Goal: Task Accomplishment & Management: Manage account settings

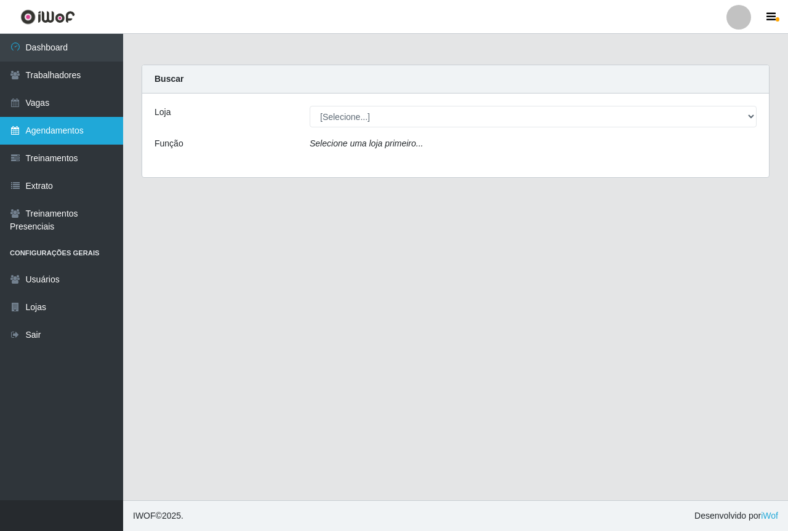
click at [65, 134] on link "Agendamentos" at bounding box center [61, 131] width 123 height 28
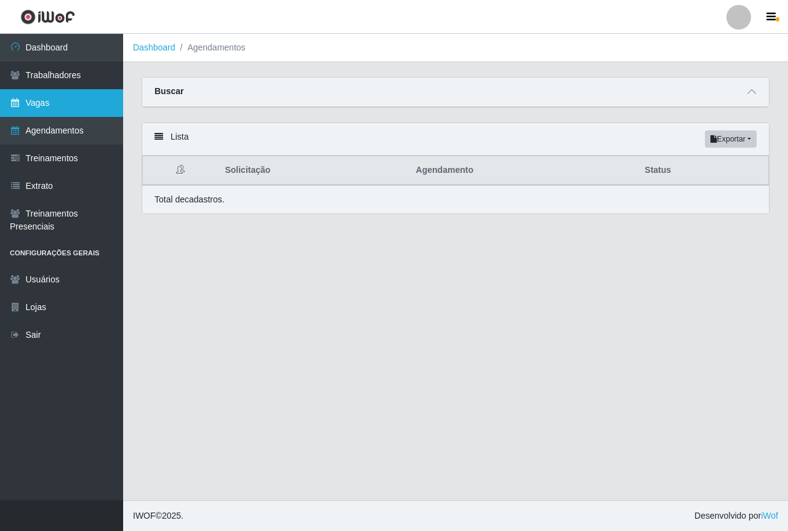
click at [62, 110] on link "Vagas" at bounding box center [61, 103] width 123 height 28
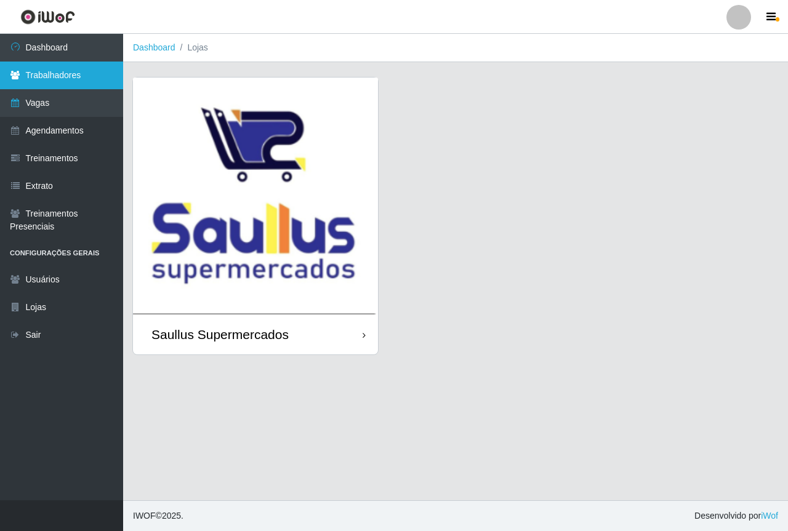
click at [62, 82] on link "Trabalhadores" at bounding box center [61, 76] width 123 height 28
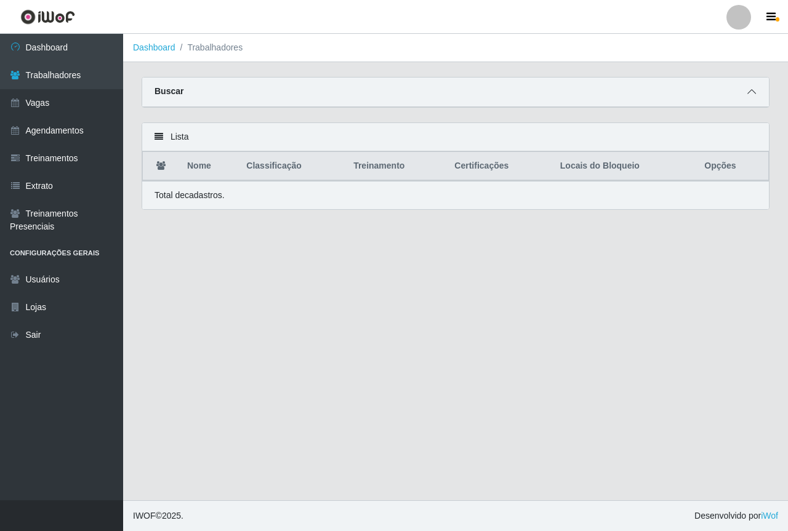
click at [744, 92] on span at bounding box center [751, 92] width 15 height 14
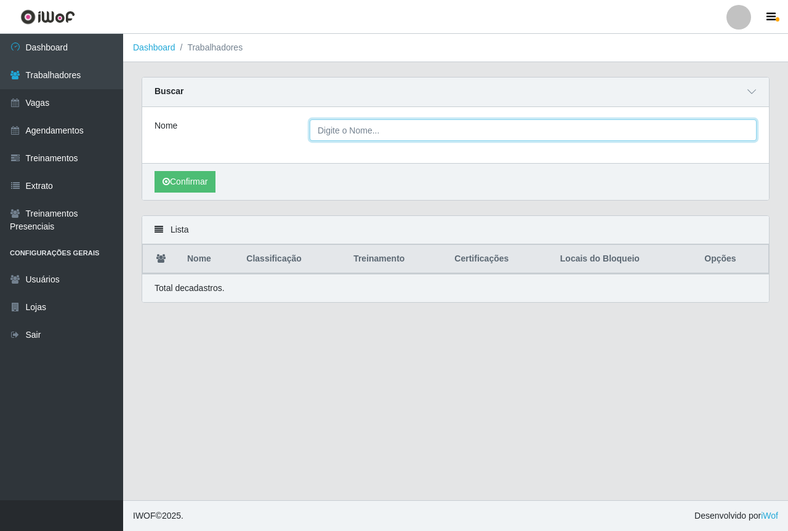
click at [443, 135] on input "Nome" at bounding box center [533, 130] width 447 height 22
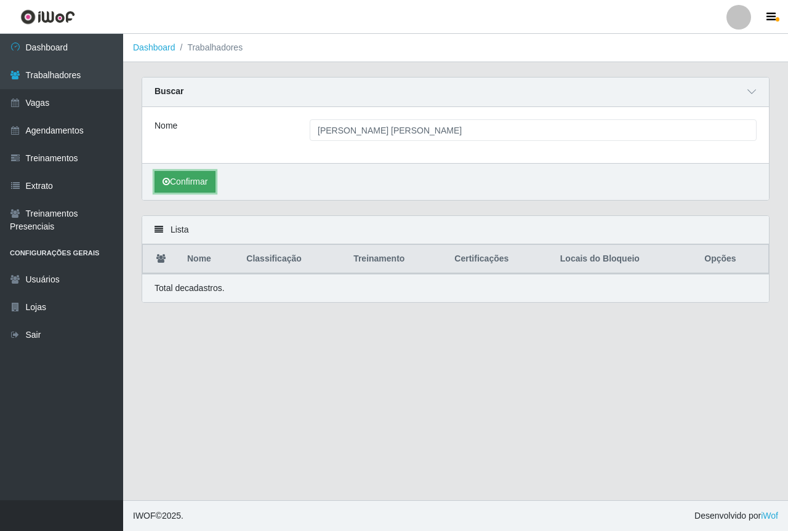
click at [180, 185] on button "Confirmar" at bounding box center [185, 182] width 61 height 22
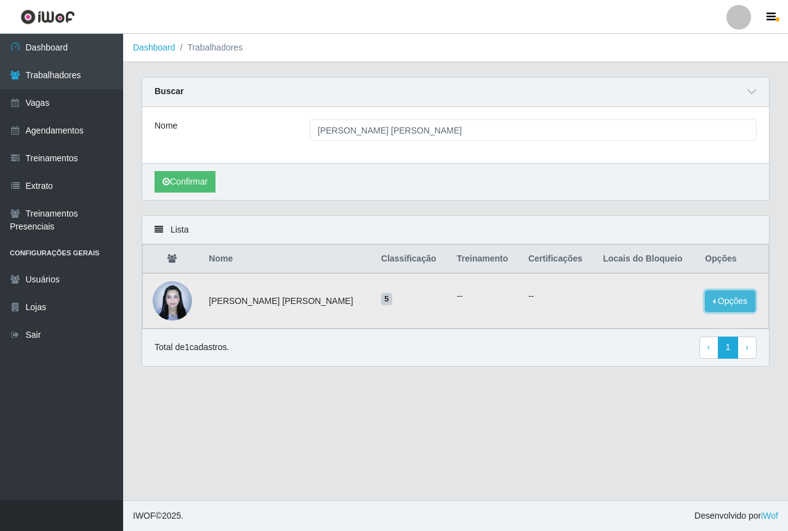
click at [722, 302] on button "Opções" at bounding box center [730, 302] width 50 height 22
click at [632, 287] on button "Bloquear - Empresa" at bounding box center [653, 288] width 99 height 26
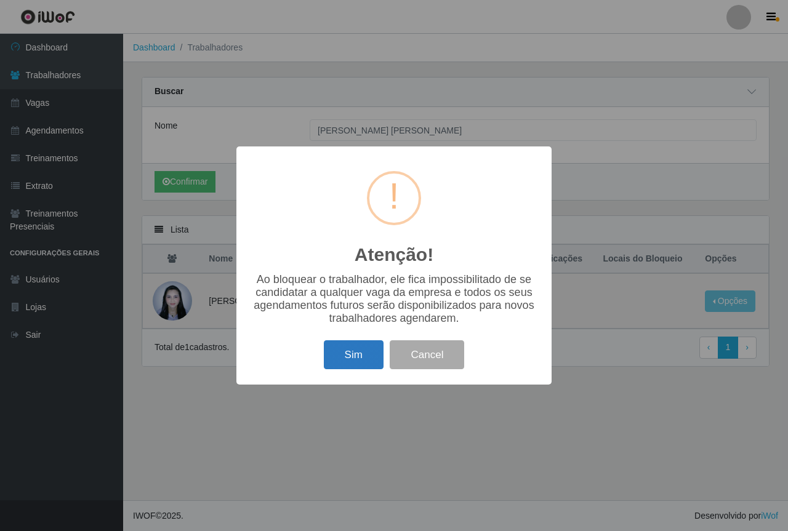
click at [361, 362] on button "Sim" at bounding box center [354, 354] width 60 height 29
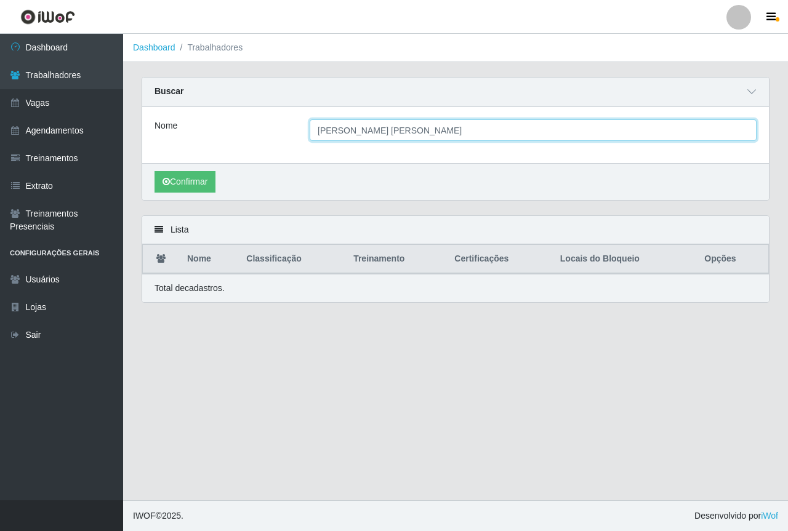
click at [443, 131] on input "[PERSON_NAME] [PERSON_NAME]" at bounding box center [533, 130] width 447 height 22
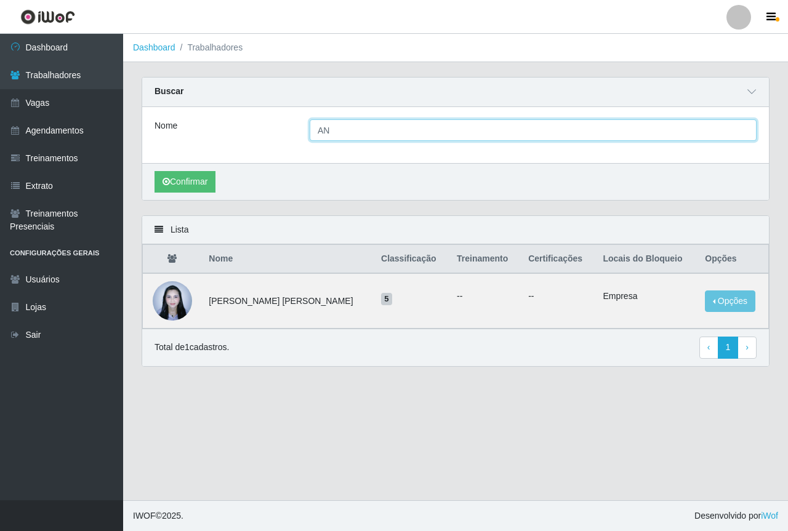
type input "A"
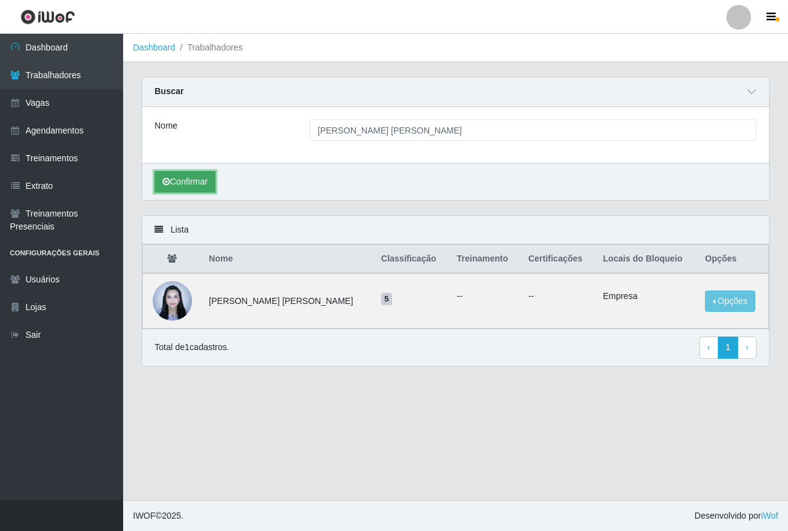
click at [187, 177] on button "Confirmar" at bounding box center [185, 182] width 61 height 22
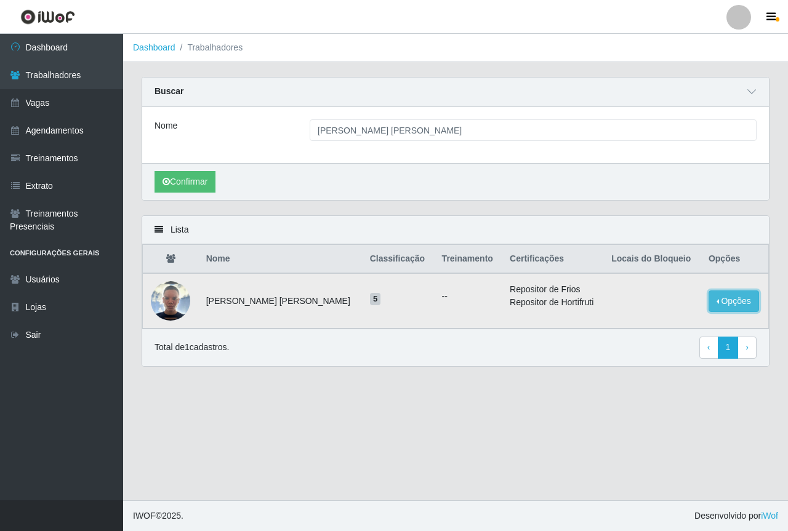
click at [738, 297] on button "Opções" at bounding box center [734, 302] width 50 height 22
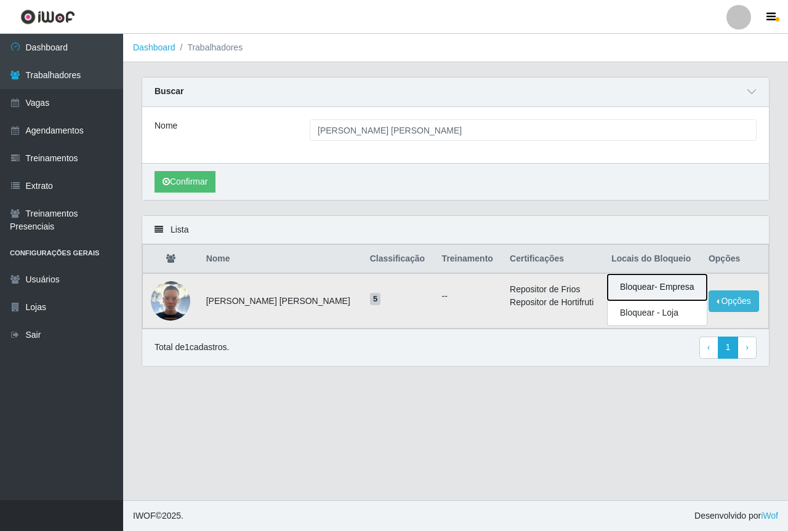
click at [635, 287] on button "Bloquear - Empresa" at bounding box center [657, 288] width 99 height 26
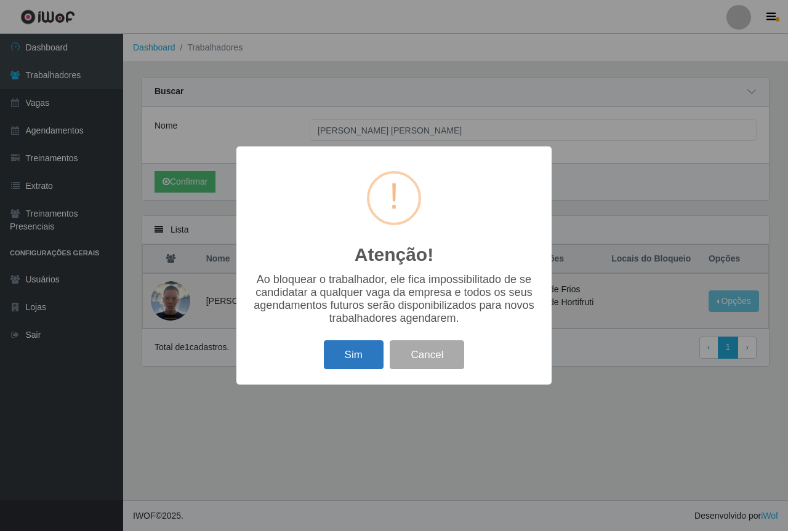
click at [361, 353] on button "Sim" at bounding box center [354, 354] width 60 height 29
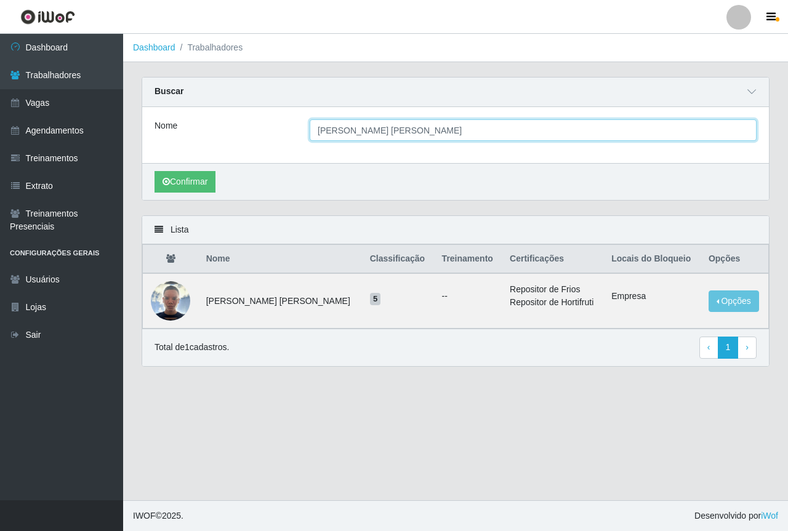
click at [455, 130] on input "[PERSON_NAME] [PERSON_NAME]" at bounding box center [533, 130] width 447 height 22
type input "J"
type input "[PERSON_NAME] [PERSON_NAME]"
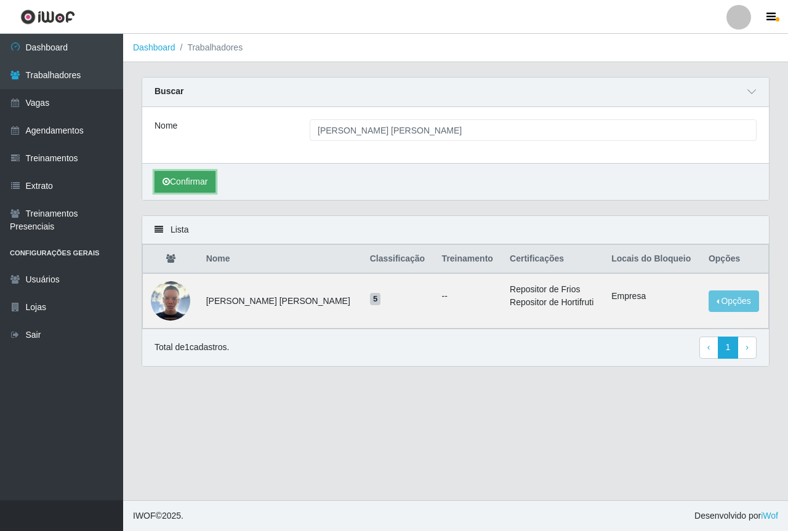
click at [175, 187] on button "Confirmar" at bounding box center [185, 182] width 61 height 22
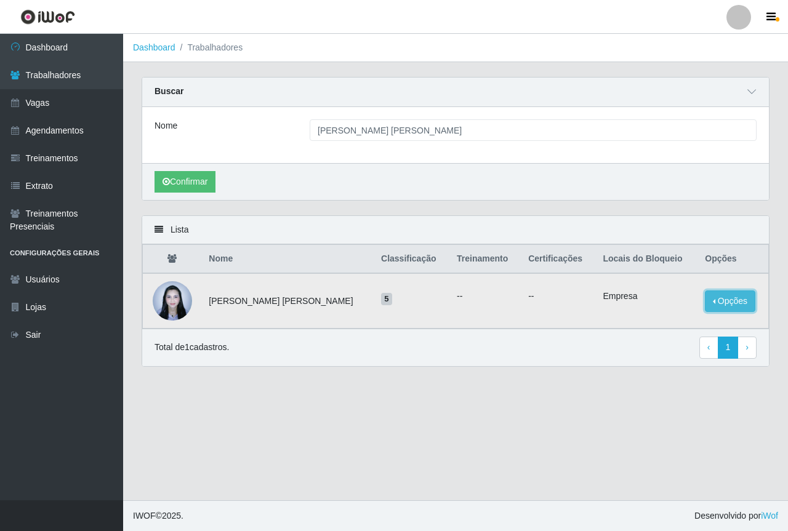
click at [715, 299] on button "Opções" at bounding box center [730, 302] width 50 height 22
click at [582, 397] on main "Dashboard Trabalhadores Carregando... Buscar Nome [PERSON_NAME] [PERSON_NAME] C…" at bounding box center [455, 267] width 665 height 467
